Goal: Task Accomplishment & Management: Manage account settings

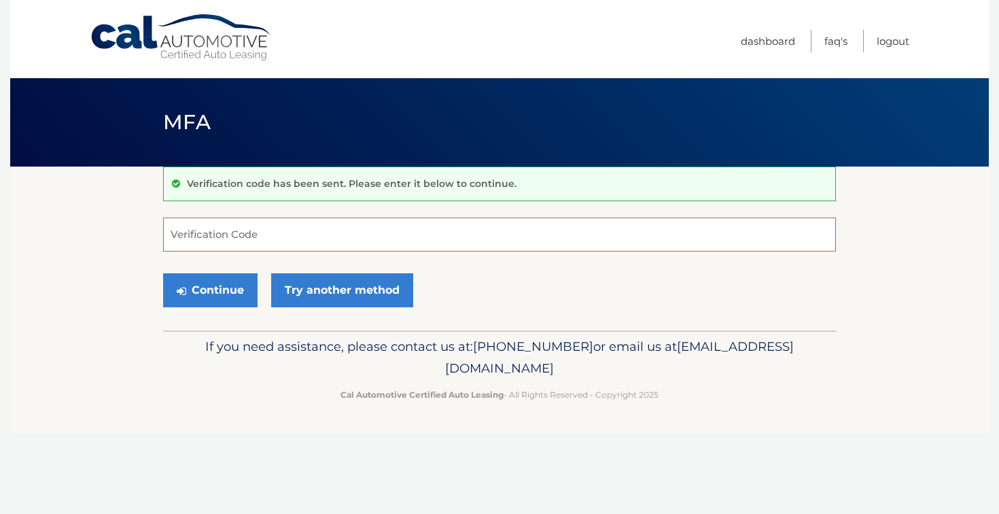
click at [485, 234] on input "Verification Code" at bounding box center [499, 235] width 673 height 34
type input "552978"
click at [212, 302] on button "Continue" at bounding box center [210, 290] width 95 height 34
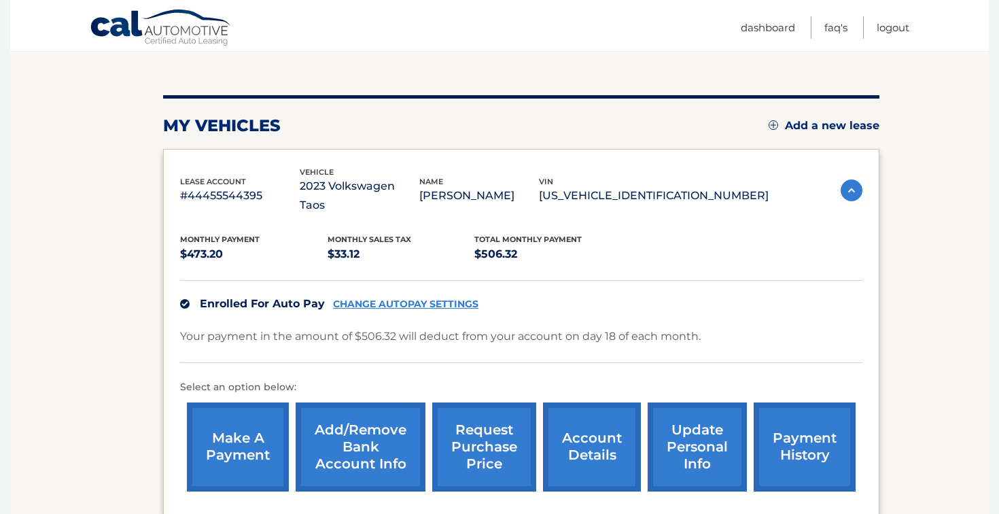
scroll to position [142, 0]
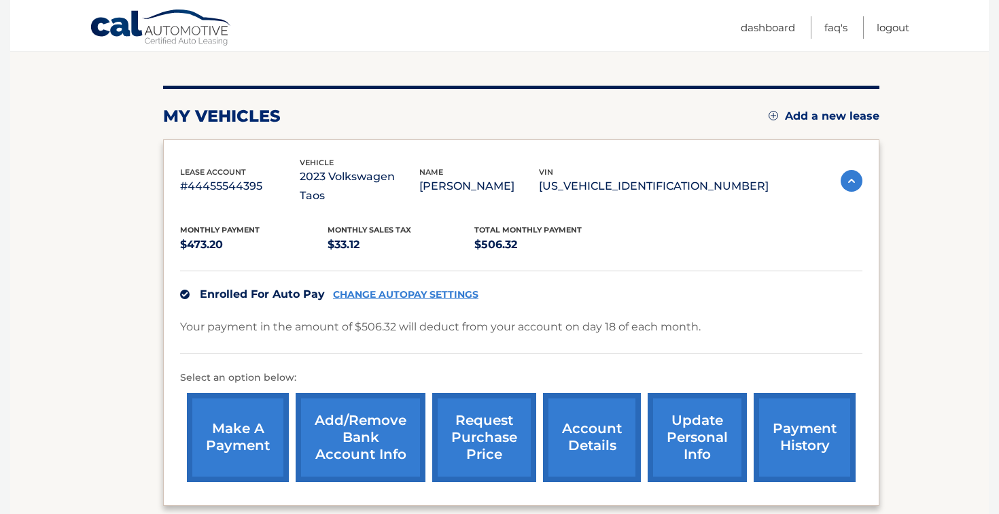
click at [400, 289] on link "CHANGE AUTOPAY SETTINGS" at bounding box center [405, 295] width 145 height 12
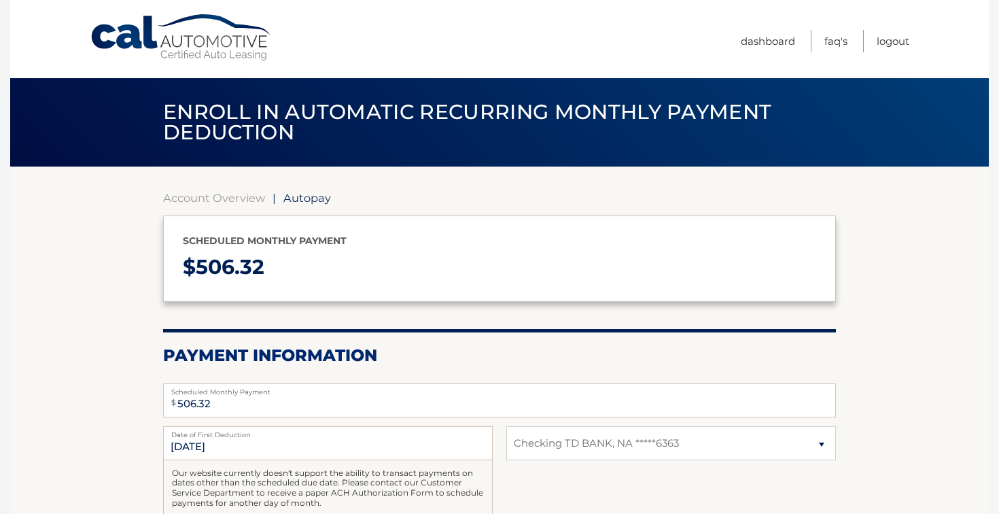
select select "ODBlMzA0MzAtMTliMy00ZDRkLWFiNWUtMzUzNWRkMTQ3MDUw"
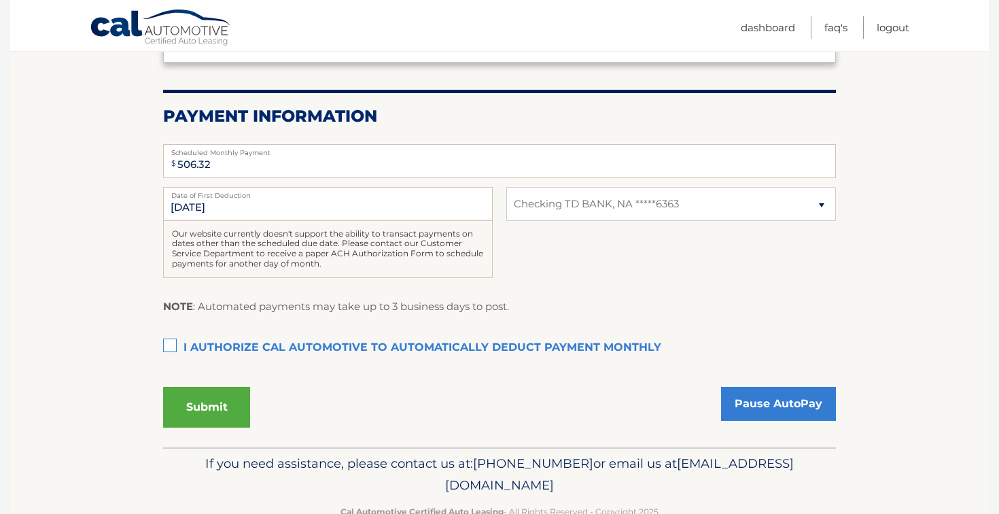
scroll to position [275, 0]
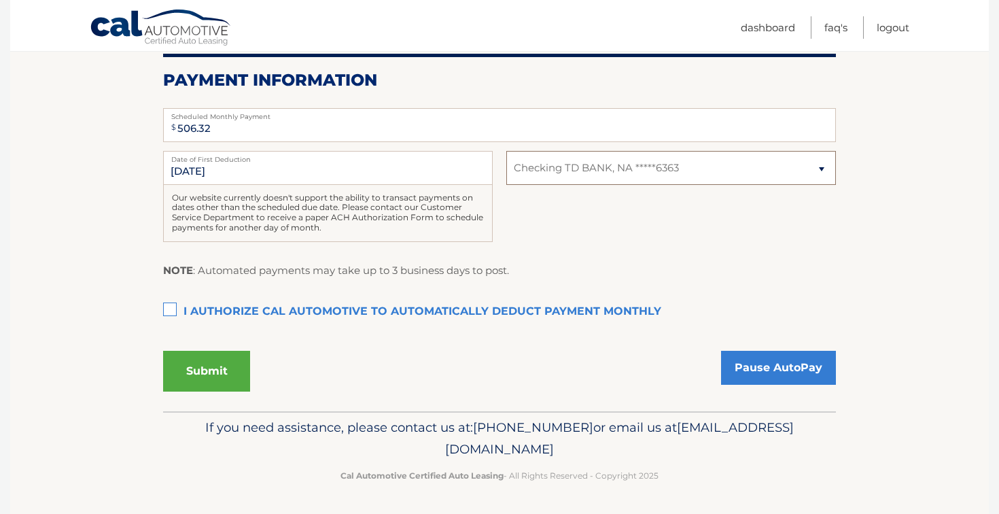
click at [638, 167] on select "Select Bank Account Checking TD BANK, NA *****6363" at bounding box center [671, 168] width 330 height 34
click at [777, 360] on link "Pause AutoPay" at bounding box center [778, 368] width 115 height 34
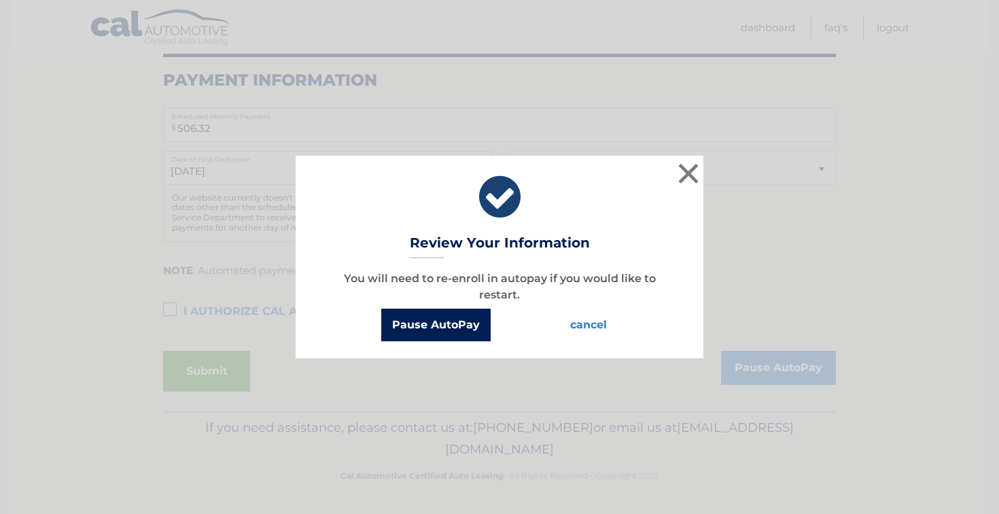
click at [434, 321] on button "Pause AutoPay" at bounding box center [435, 325] width 109 height 33
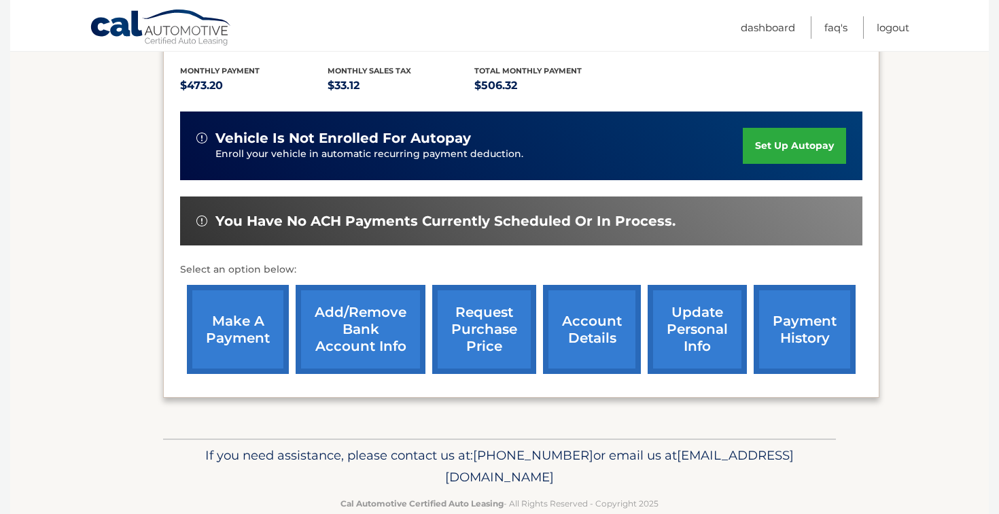
scroll to position [305, 0]
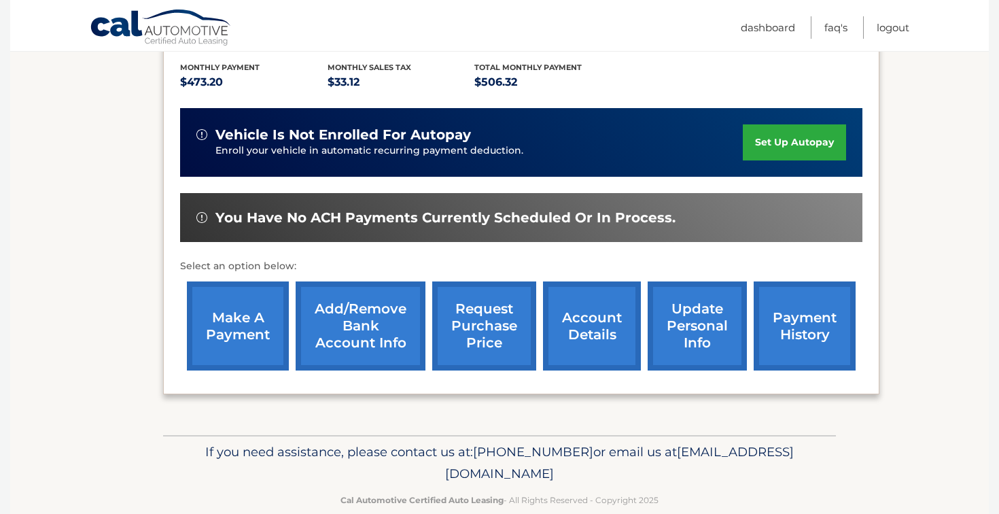
click at [601, 306] on link "account details" at bounding box center [592, 325] width 98 height 89
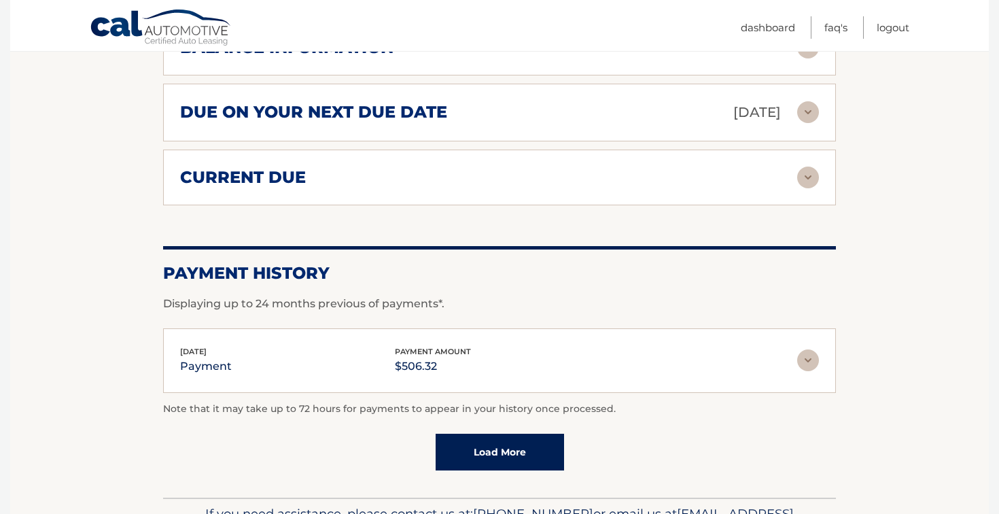
scroll to position [912, 0]
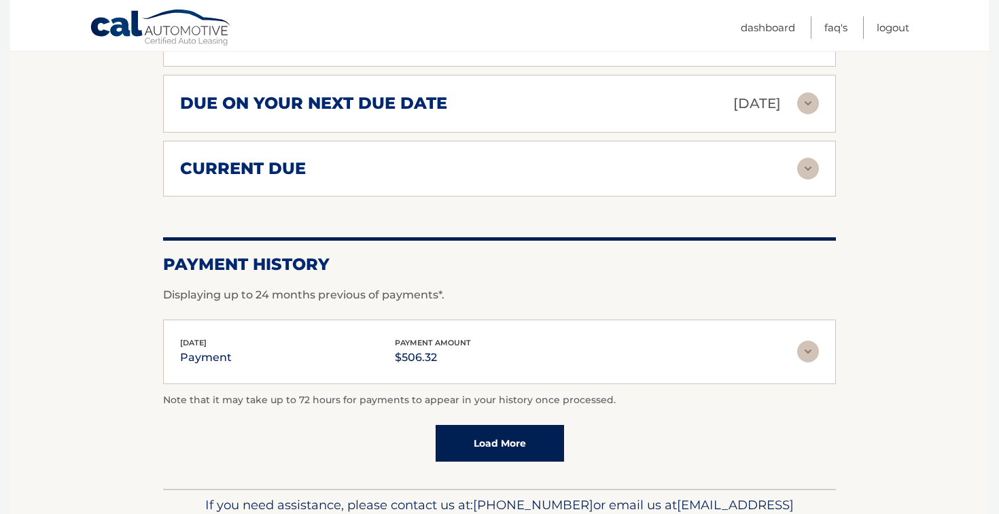
click at [811, 341] on img at bounding box center [808, 352] width 22 height 22
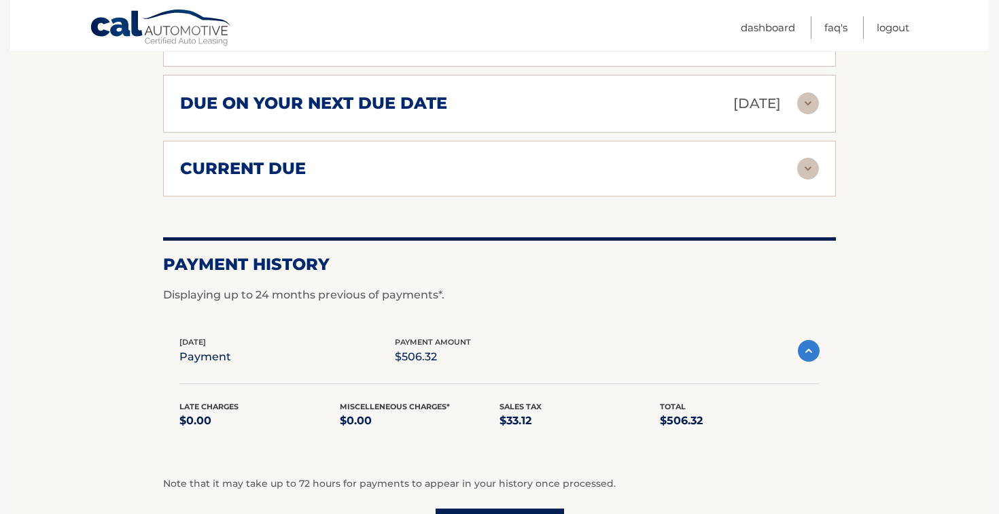
click at [811, 340] on img at bounding box center [809, 351] width 22 height 22
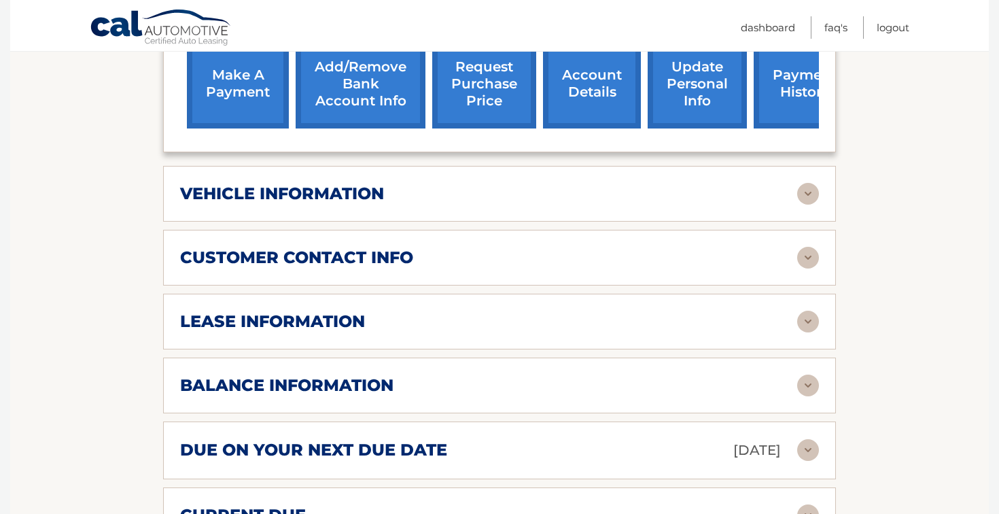
scroll to position [552, 0]
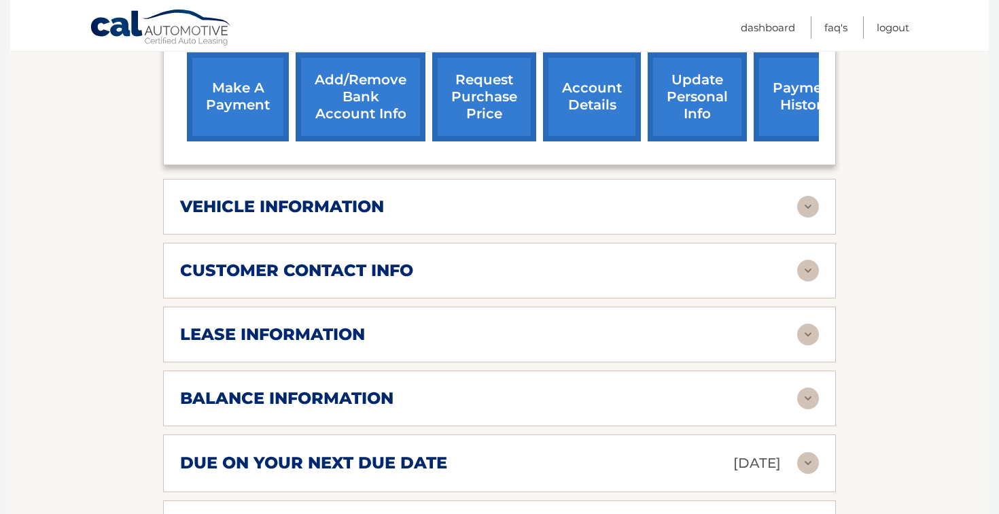
click at [358, 89] on link "Add/Remove bank account info" at bounding box center [361, 96] width 130 height 89
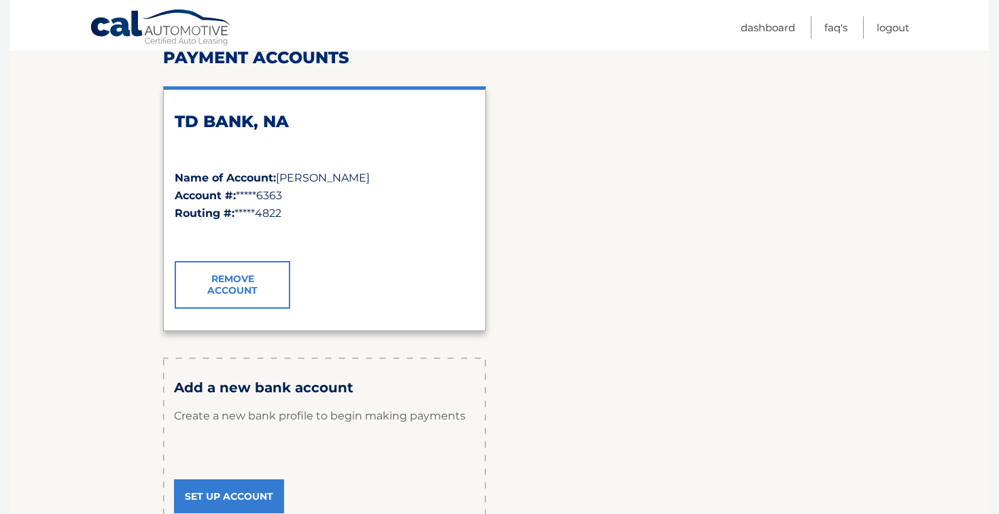
scroll to position [186, 0]
click at [239, 284] on link "Remove Account" at bounding box center [233, 284] width 116 height 48
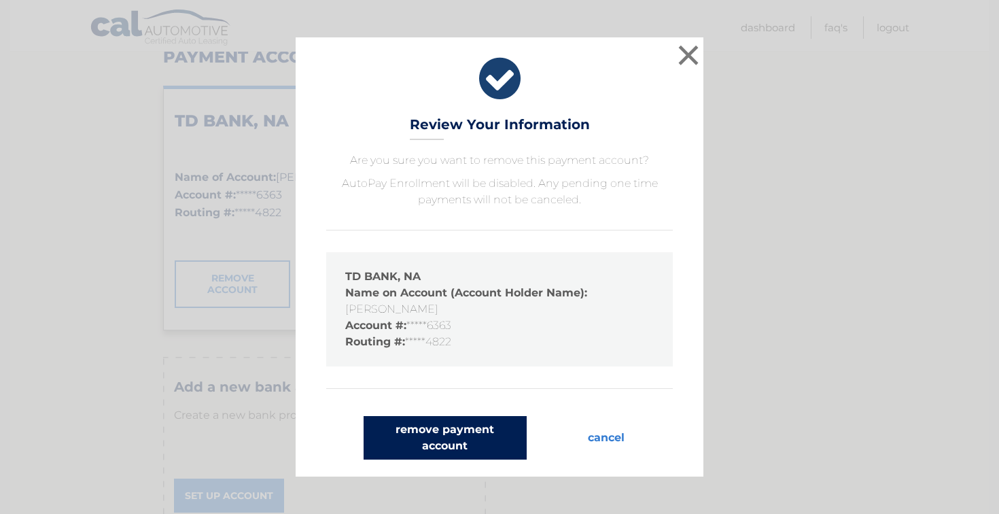
click at [469, 427] on button "remove payment account" at bounding box center [445, 438] width 163 height 44
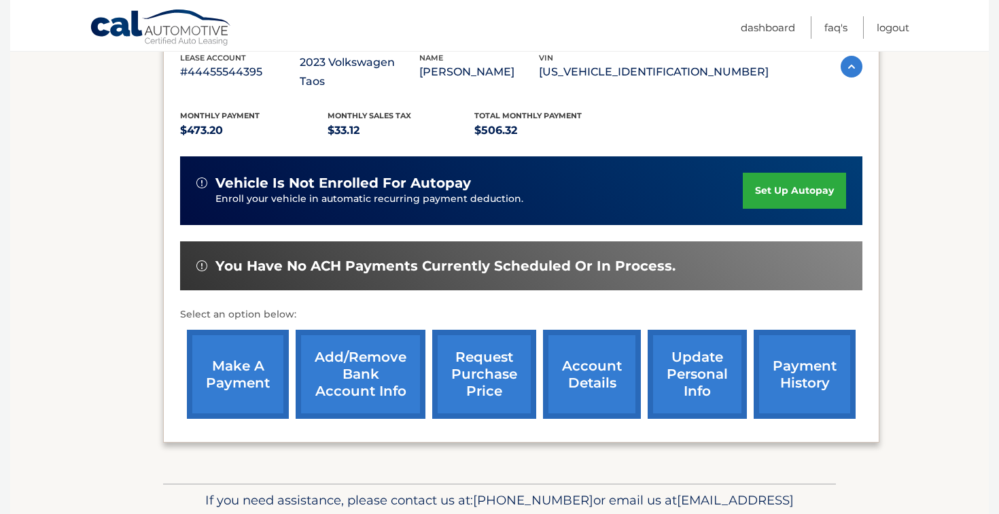
scroll to position [309, 0]
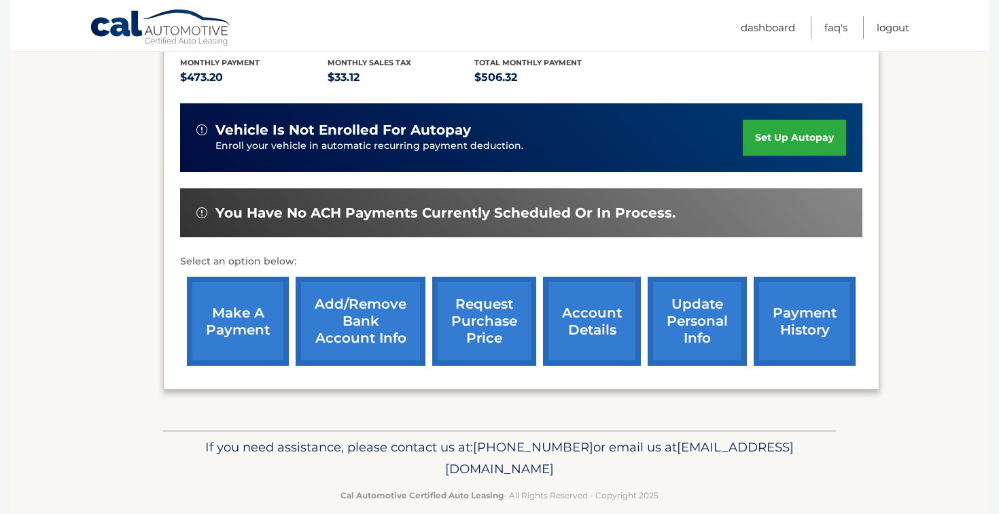
click at [577, 300] on link "account details" at bounding box center [592, 321] width 98 height 89
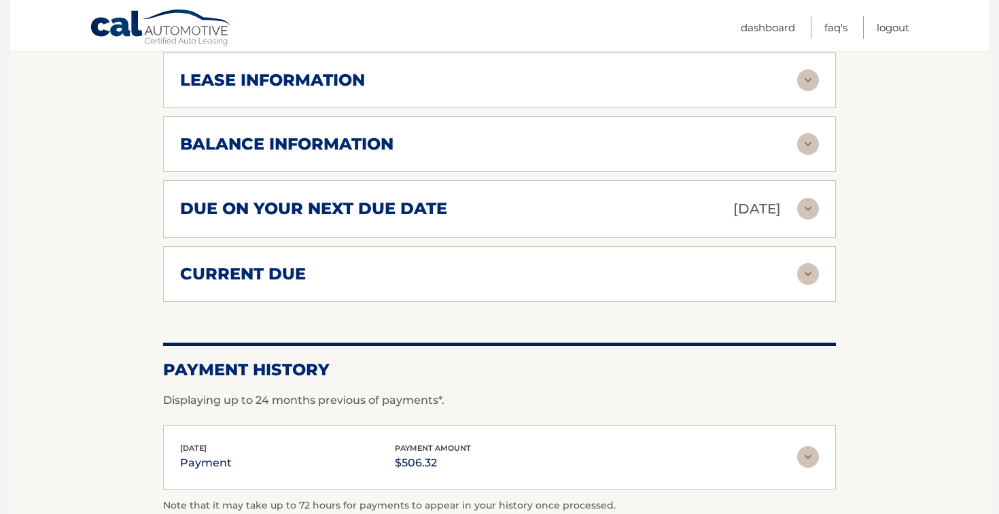
scroll to position [811, 0]
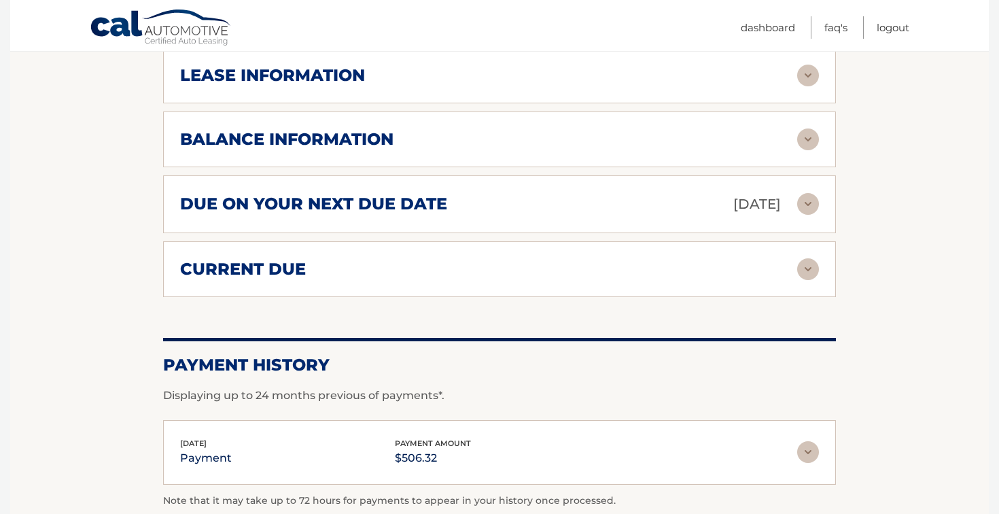
click at [572, 129] on div "balance information" at bounding box center [488, 139] width 617 height 20
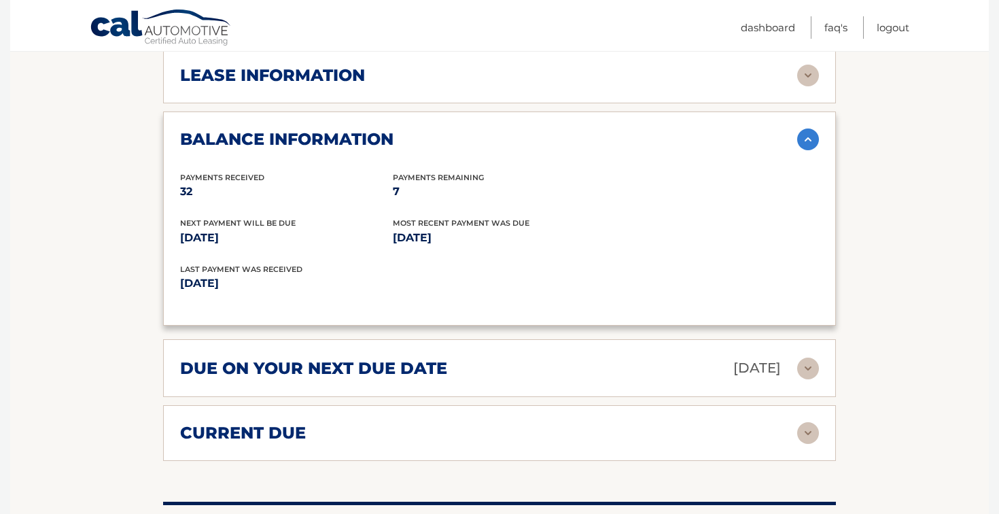
click at [572, 129] on div "balance information" at bounding box center [488, 139] width 617 height 20
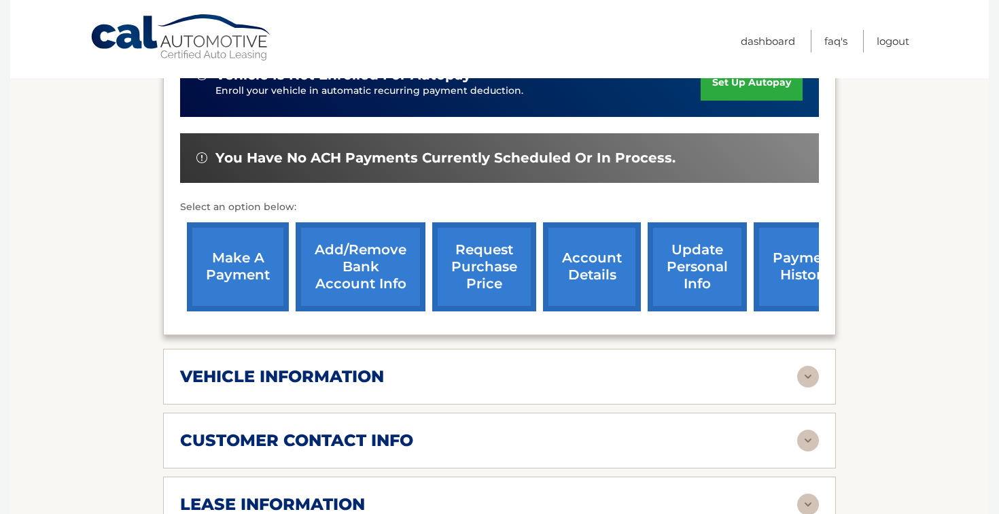
scroll to position [0, 0]
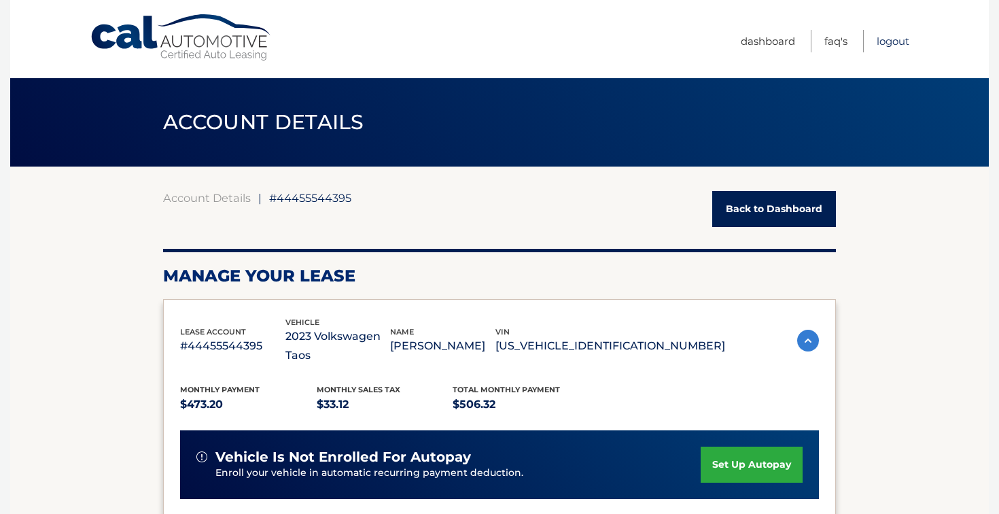
click at [895, 39] on link "Logout" at bounding box center [893, 41] width 33 height 22
